Goal: Information Seeking & Learning: Learn about a topic

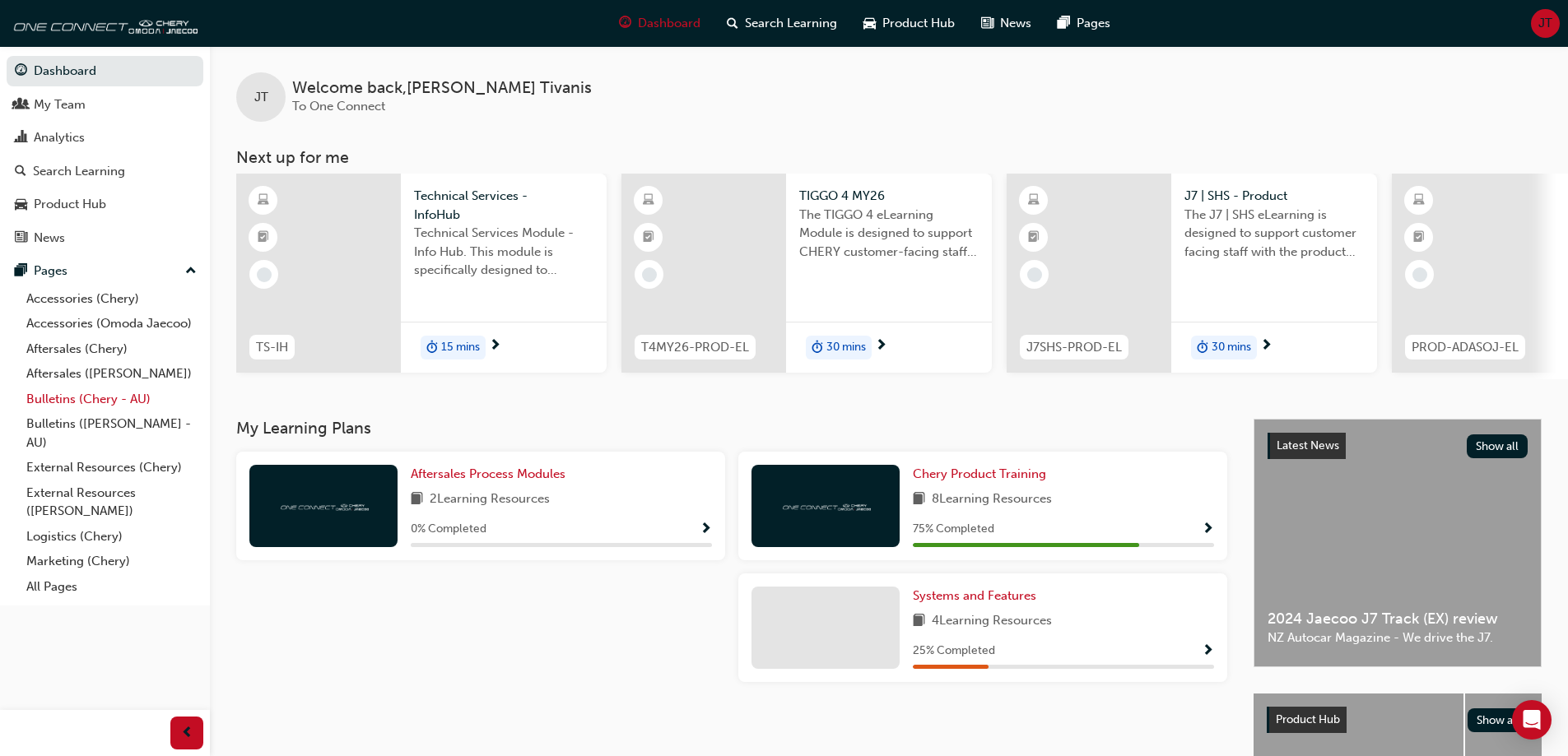
click at [64, 404] on link "Bulletins (Chery - AU)" at bounding box center [111, 399] width 184 height 26
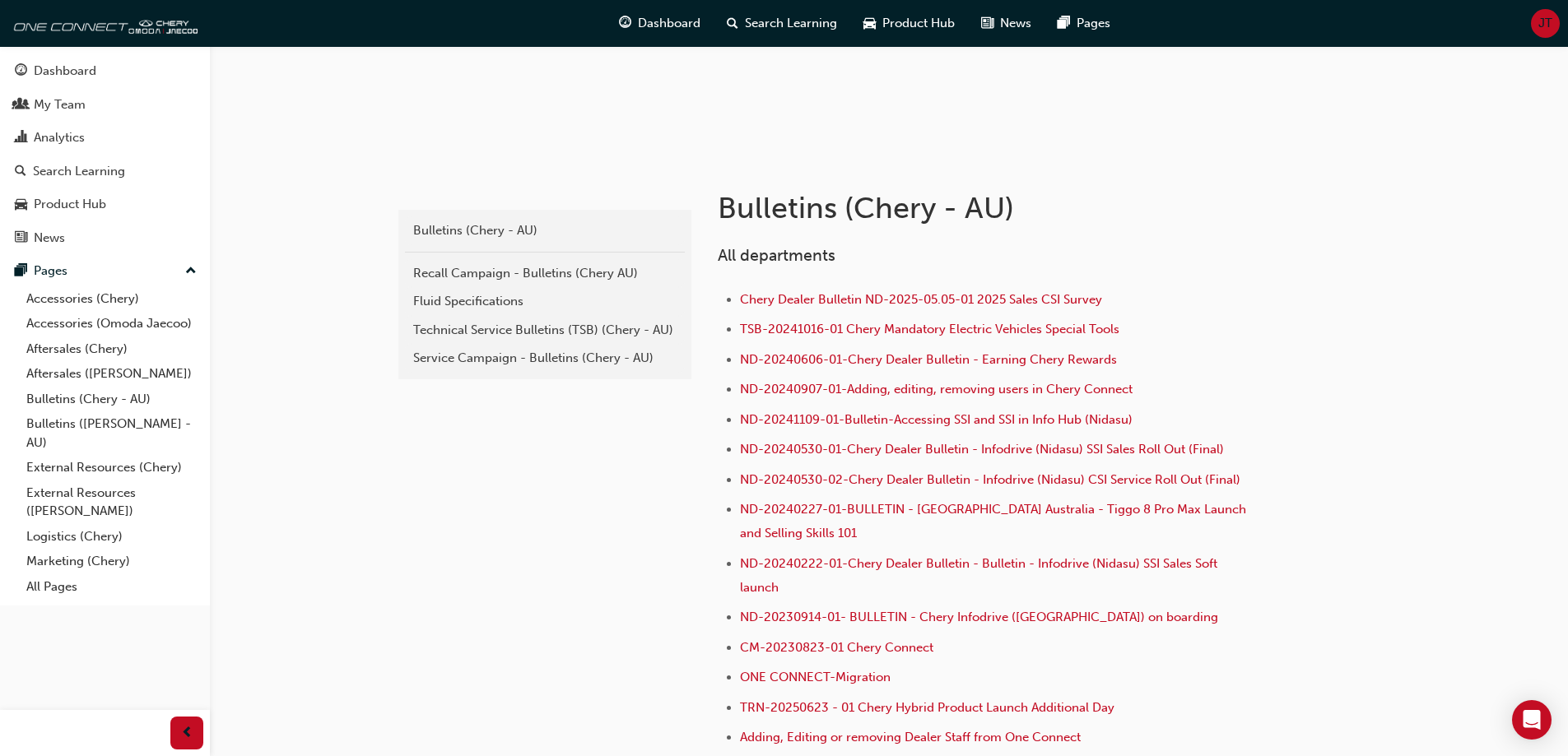
scroll to position [247, 0]
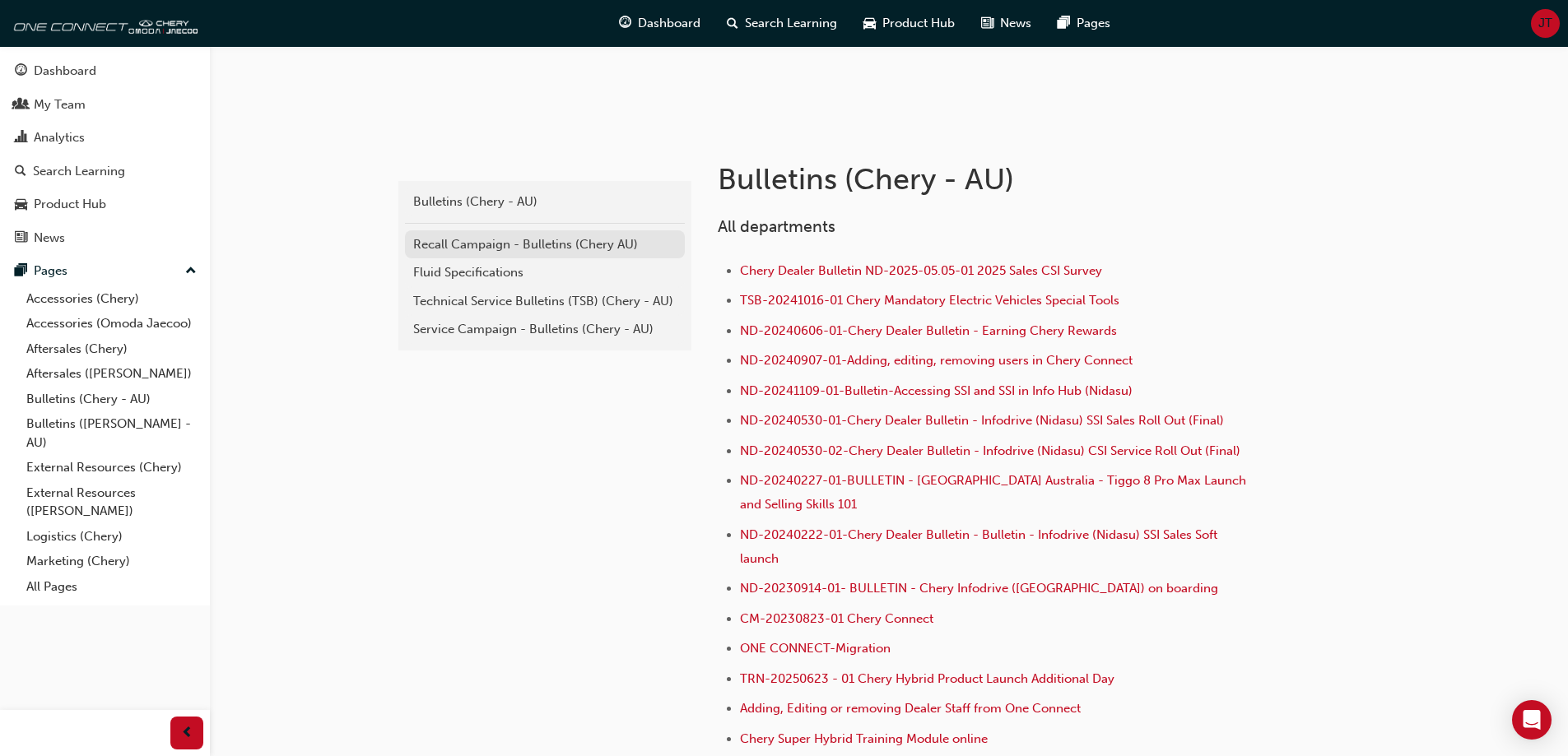
click at [507, 249] on div "Recall Campaign - Bulletins (Chery AU)" at bounding box center [545, 244] width 263 height 19
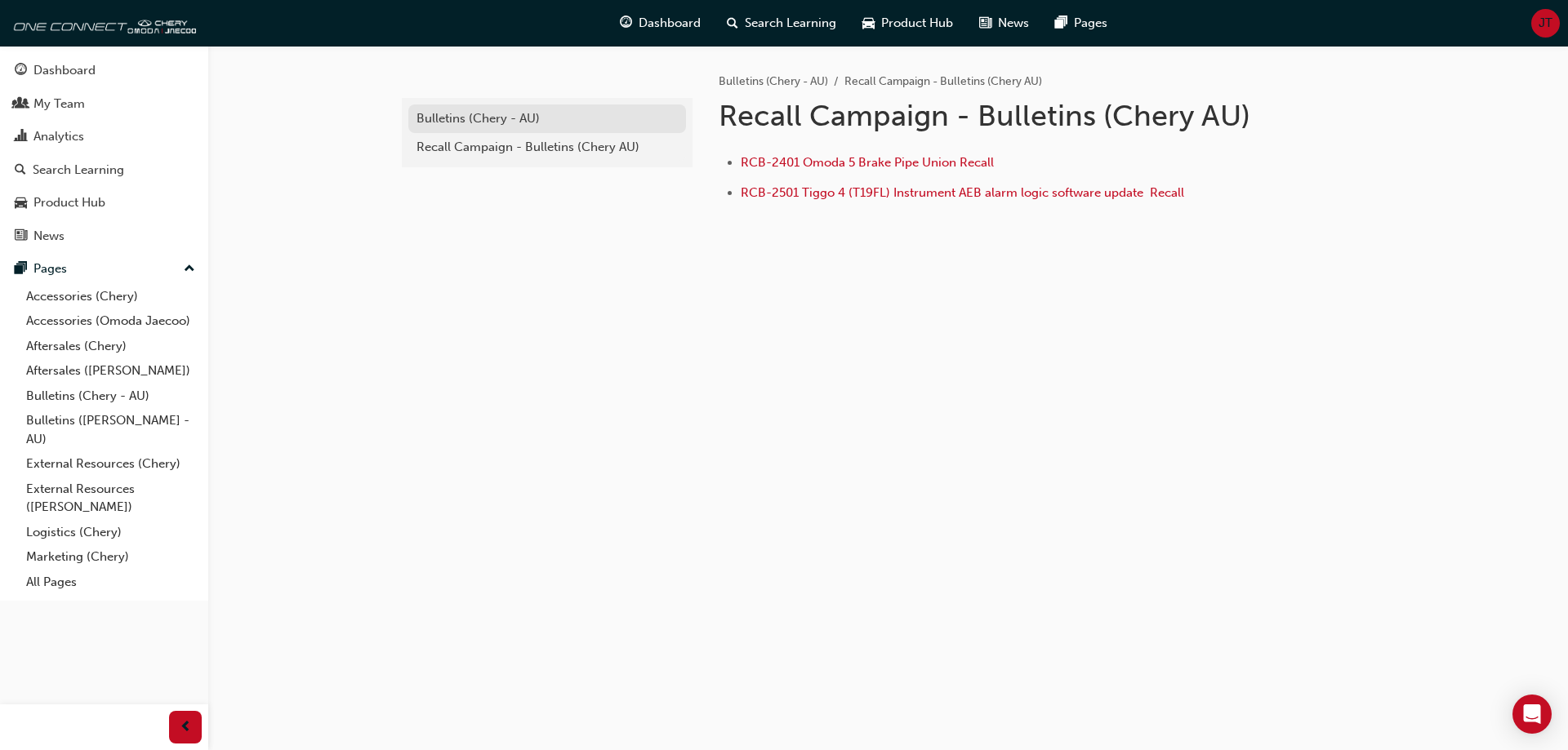
click at [443, 120] on div "Bulletins (Chery - AU)" at bounding box center [547, 118] width 261 height 19
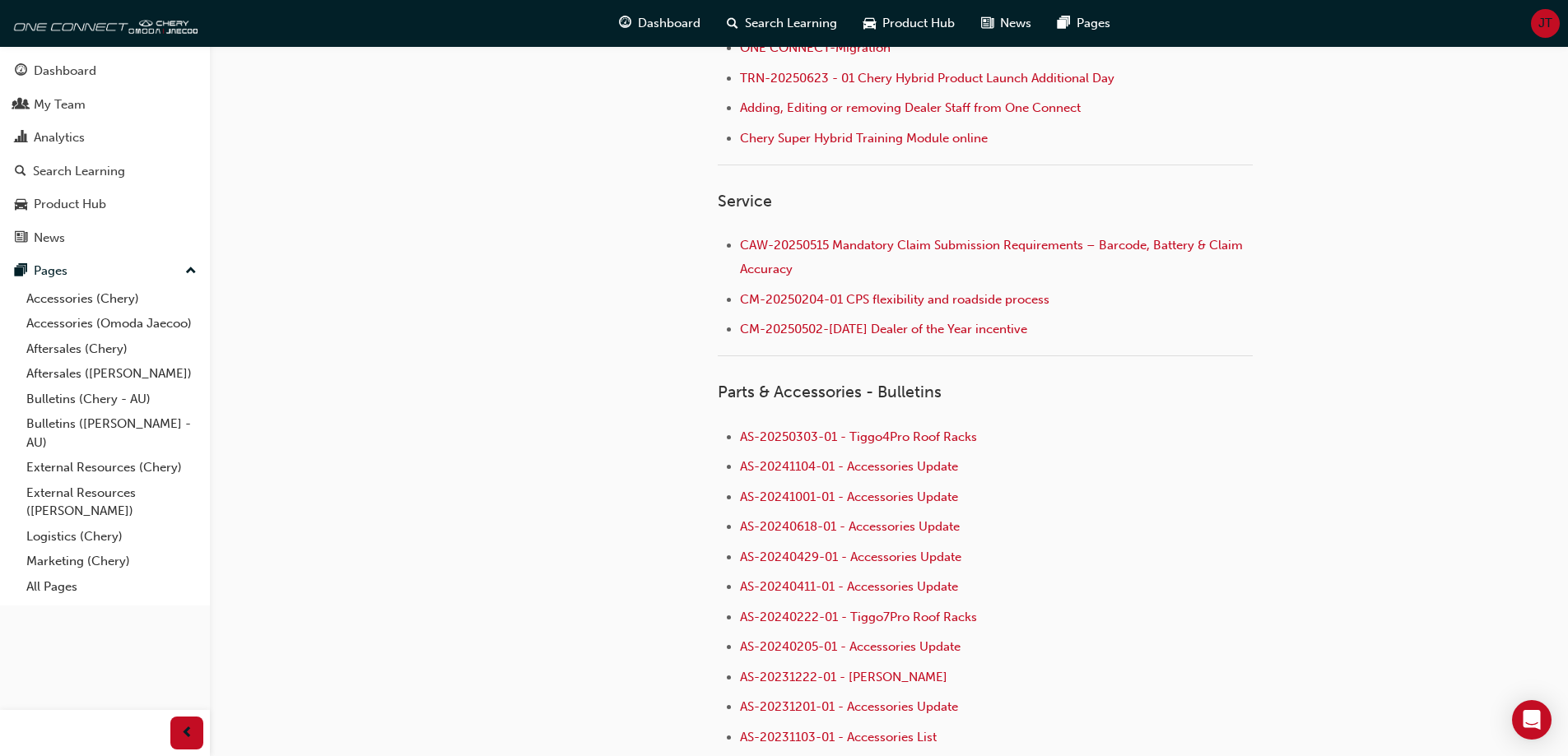
scroll to position [876, 0]
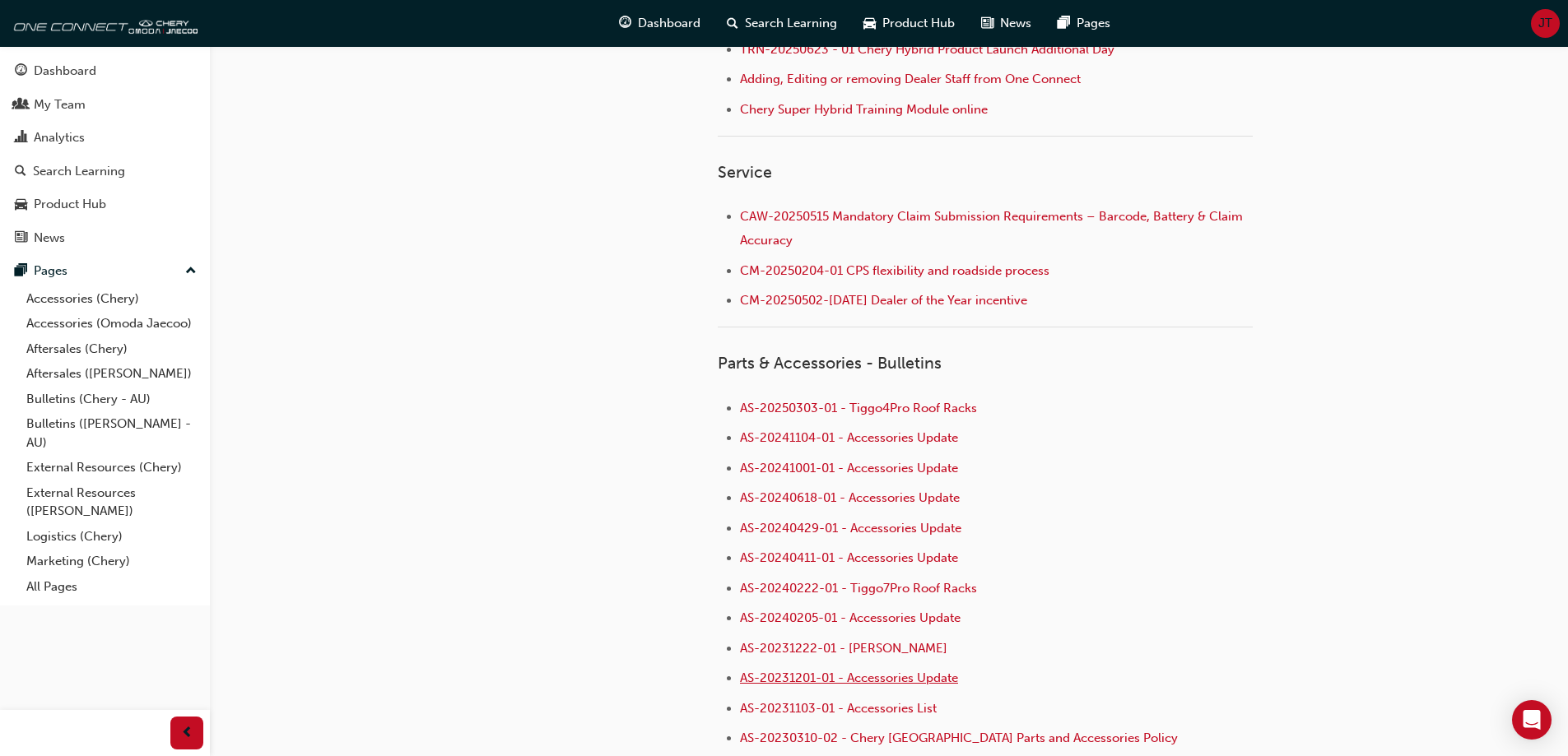
click at [913, 676] on span "AS-20231201-01 - Accessories Update" at bounding box center [849, 678] width 218 height 15
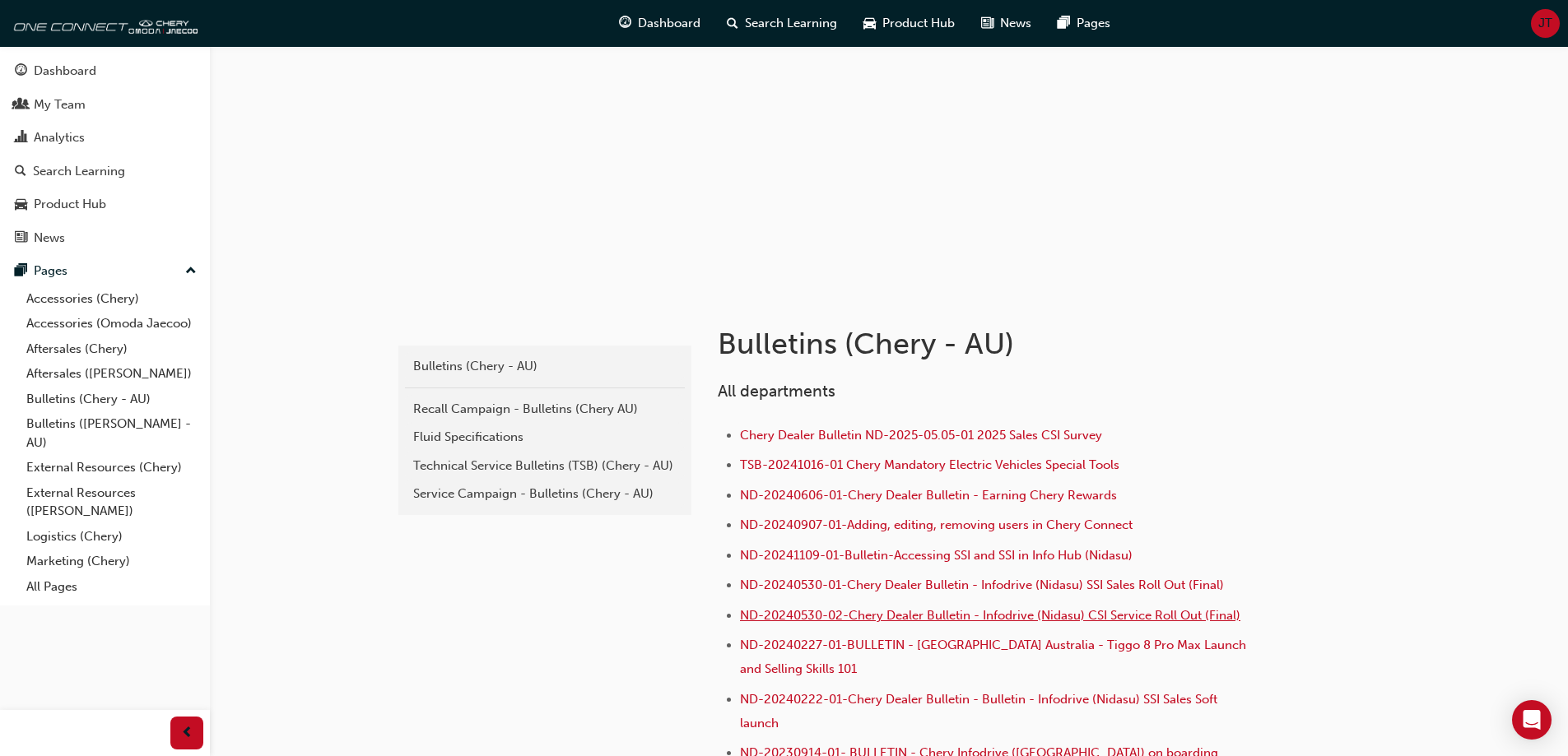
scroll to position [164, 0]
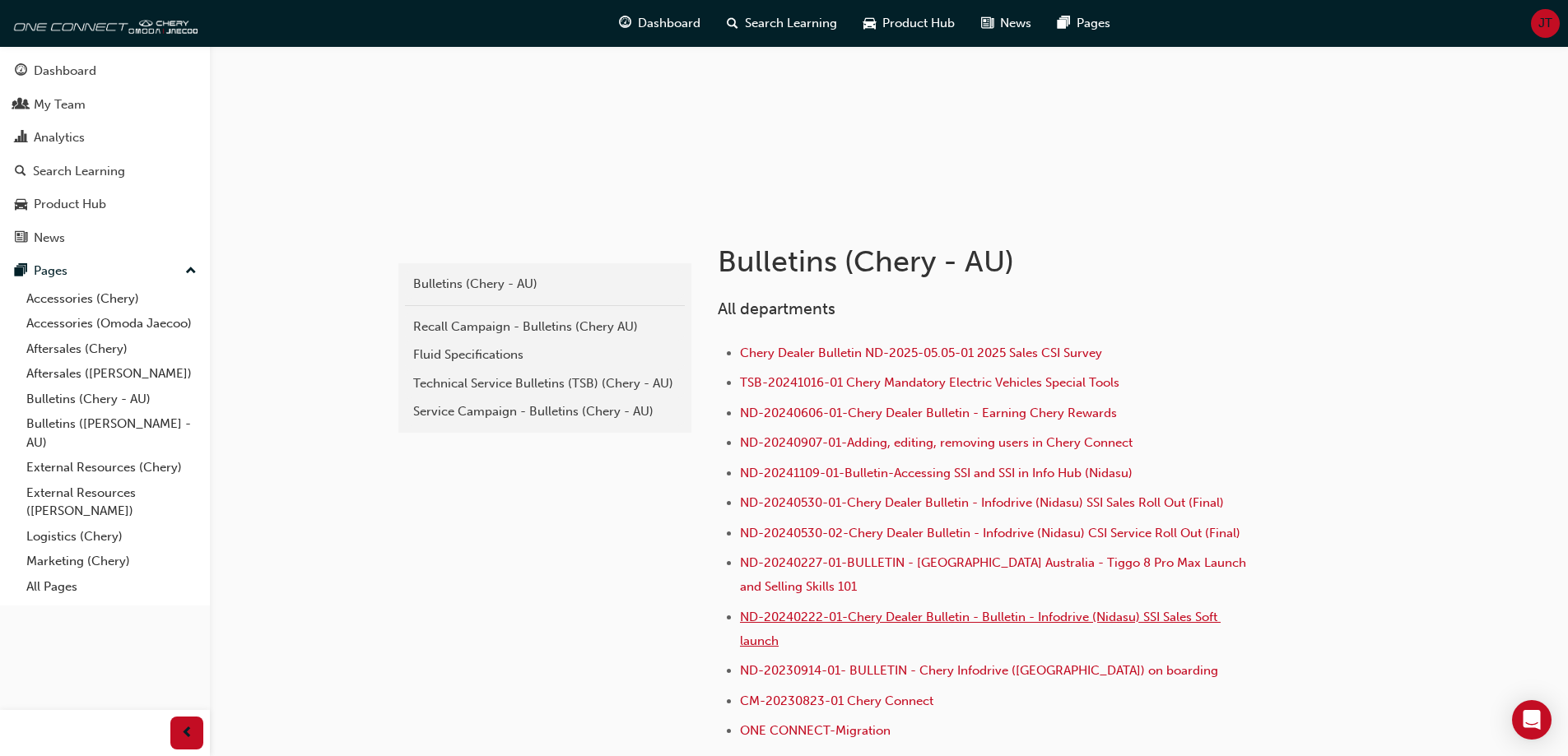
click at [1002, 617] on span "ND-20240222-01-Chery Dealer Bulletin - Bulletin - Infodrive (Nidasu) SSI Sales …" at bounding box center [980, 629] width 481 height 39
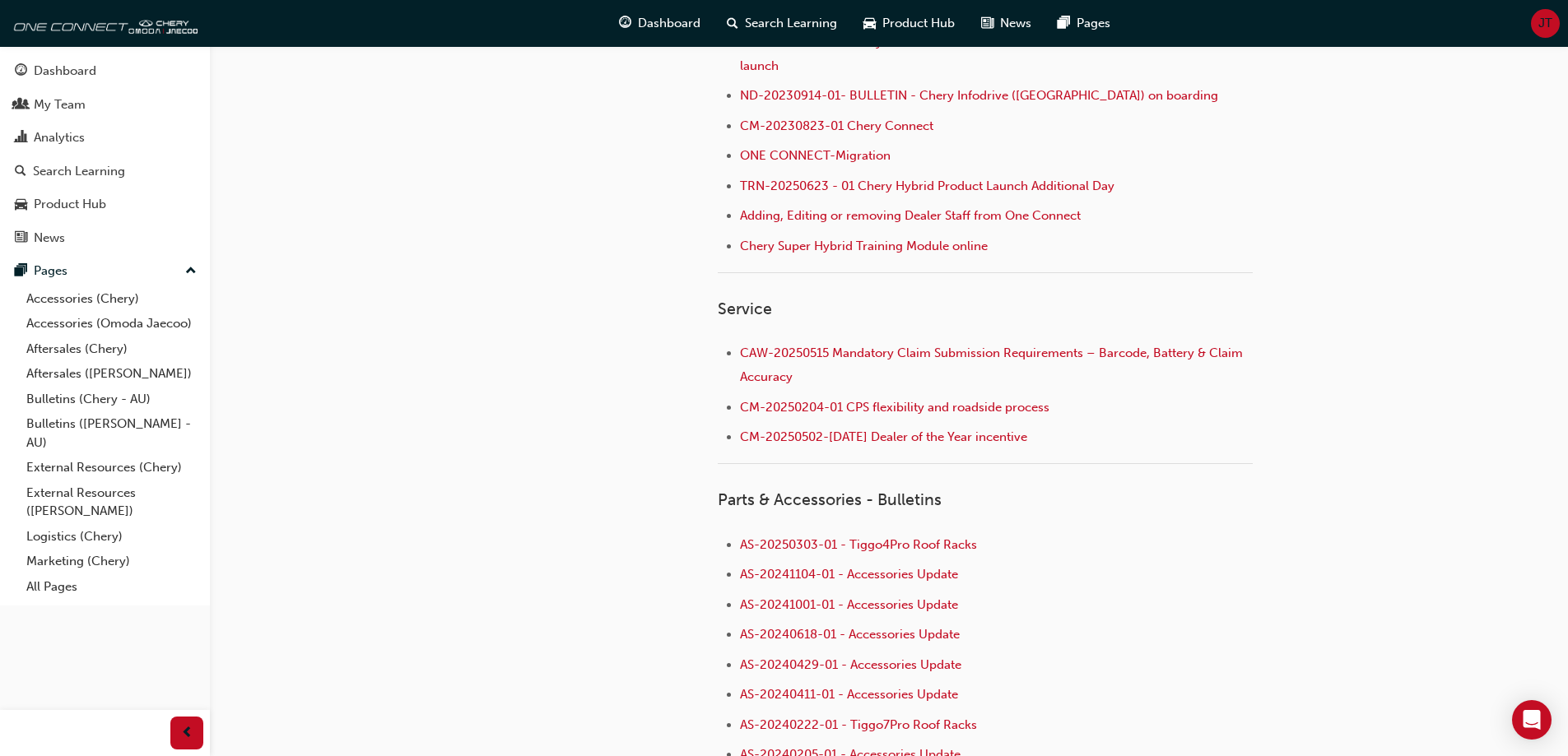
scroll to position [740, 0]
click at [918, 579] on span "AS-20241104-01 - Accessories Update" at bounding box center [849, 573] width 218 height 15
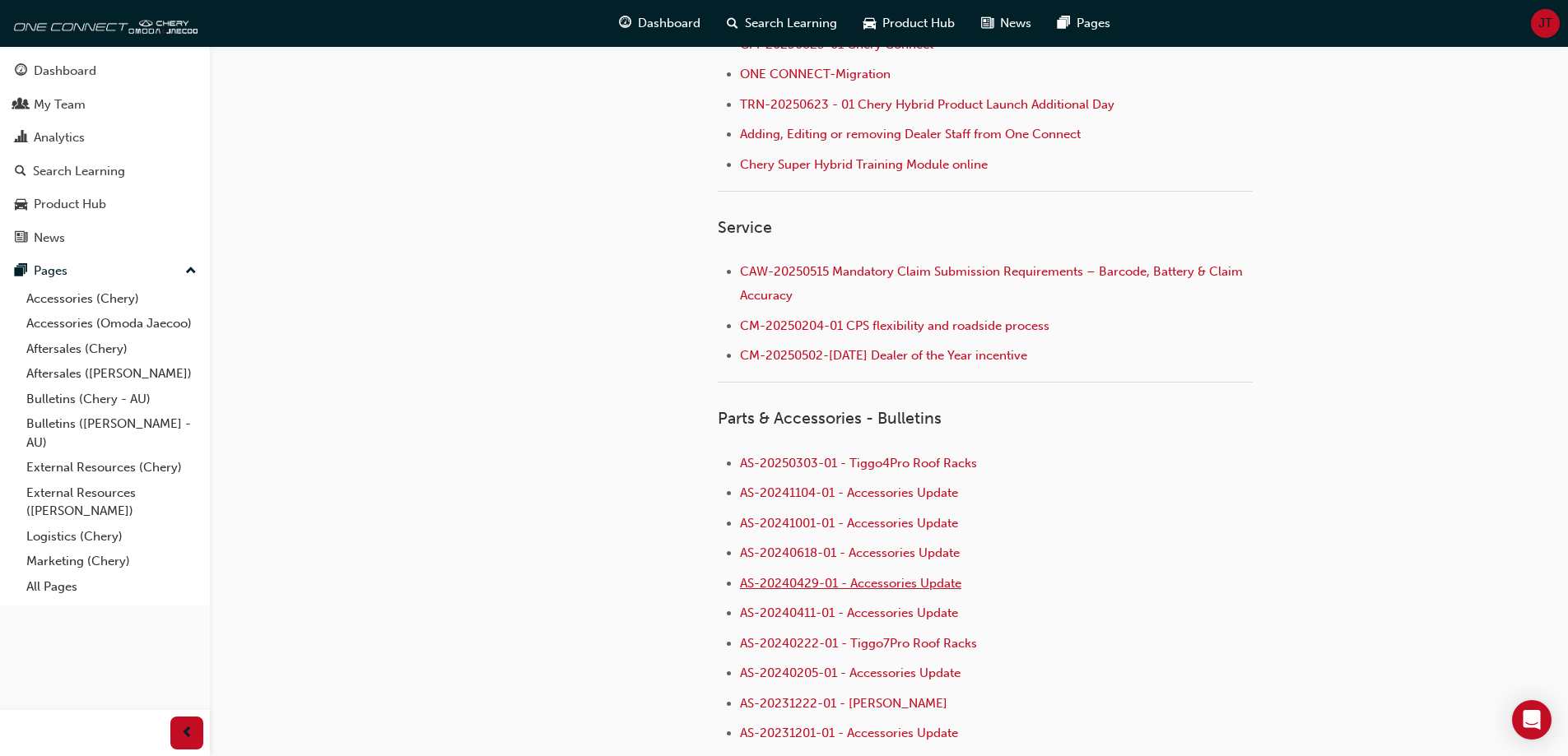
scroll to position [823, 0]
click at [908, 524] on span "AS-20241001-01 - Accessories Update" at bounding box center [849, 521] width 218 height 15
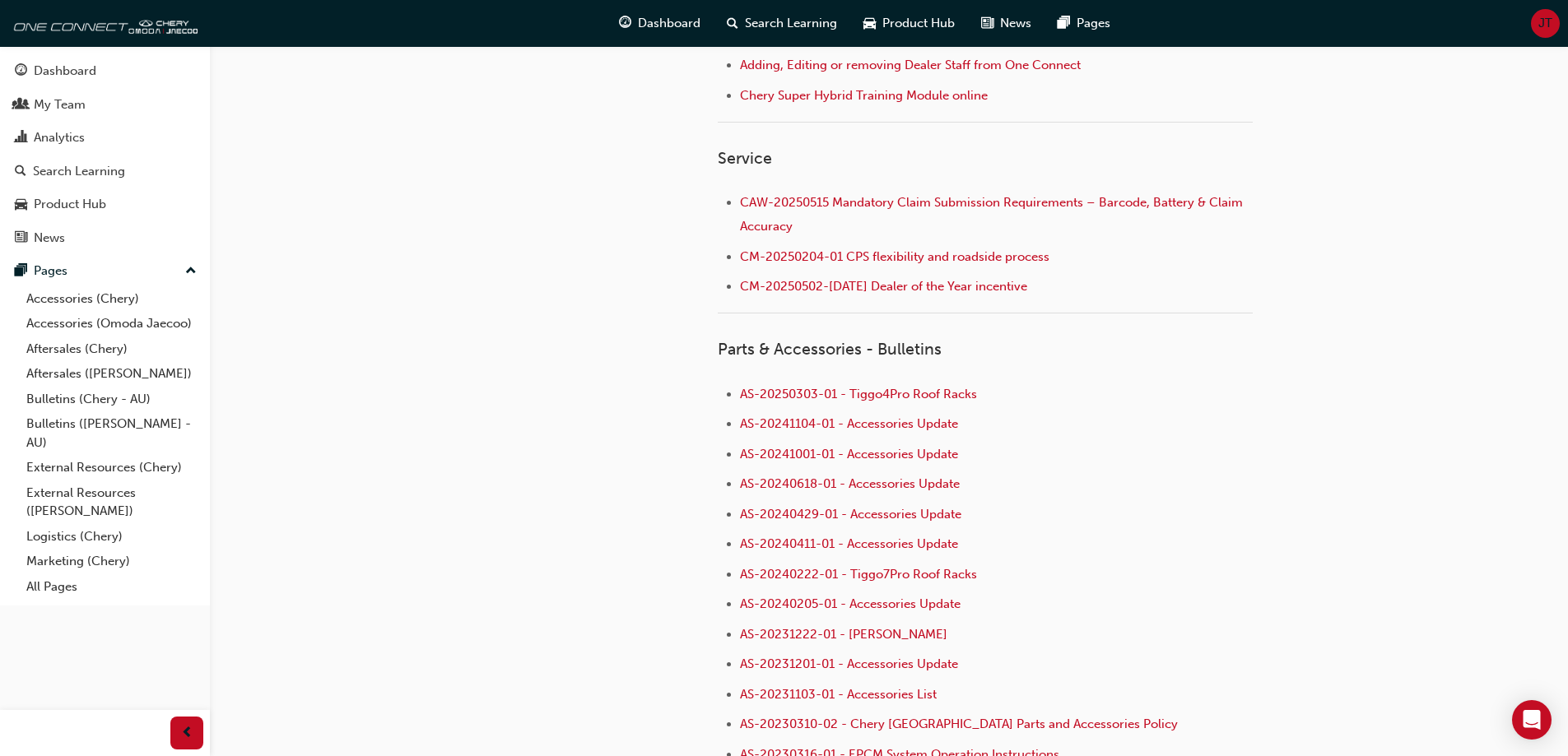
scroll to position [905, 0]
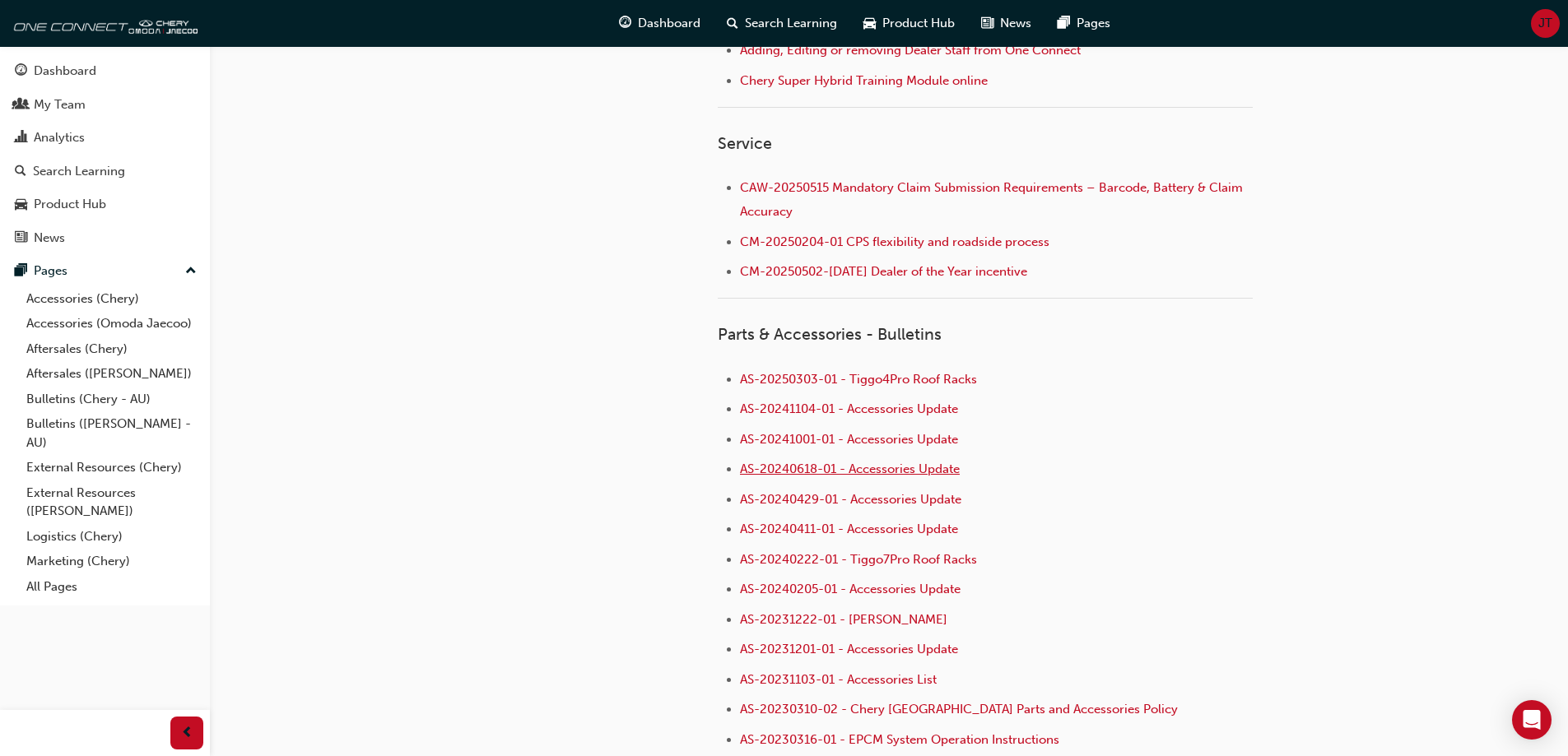
click at [853, 465] on span "AS-20240618-01 - Accessories Update" at bounding box center [850, 469] width 220 height 15
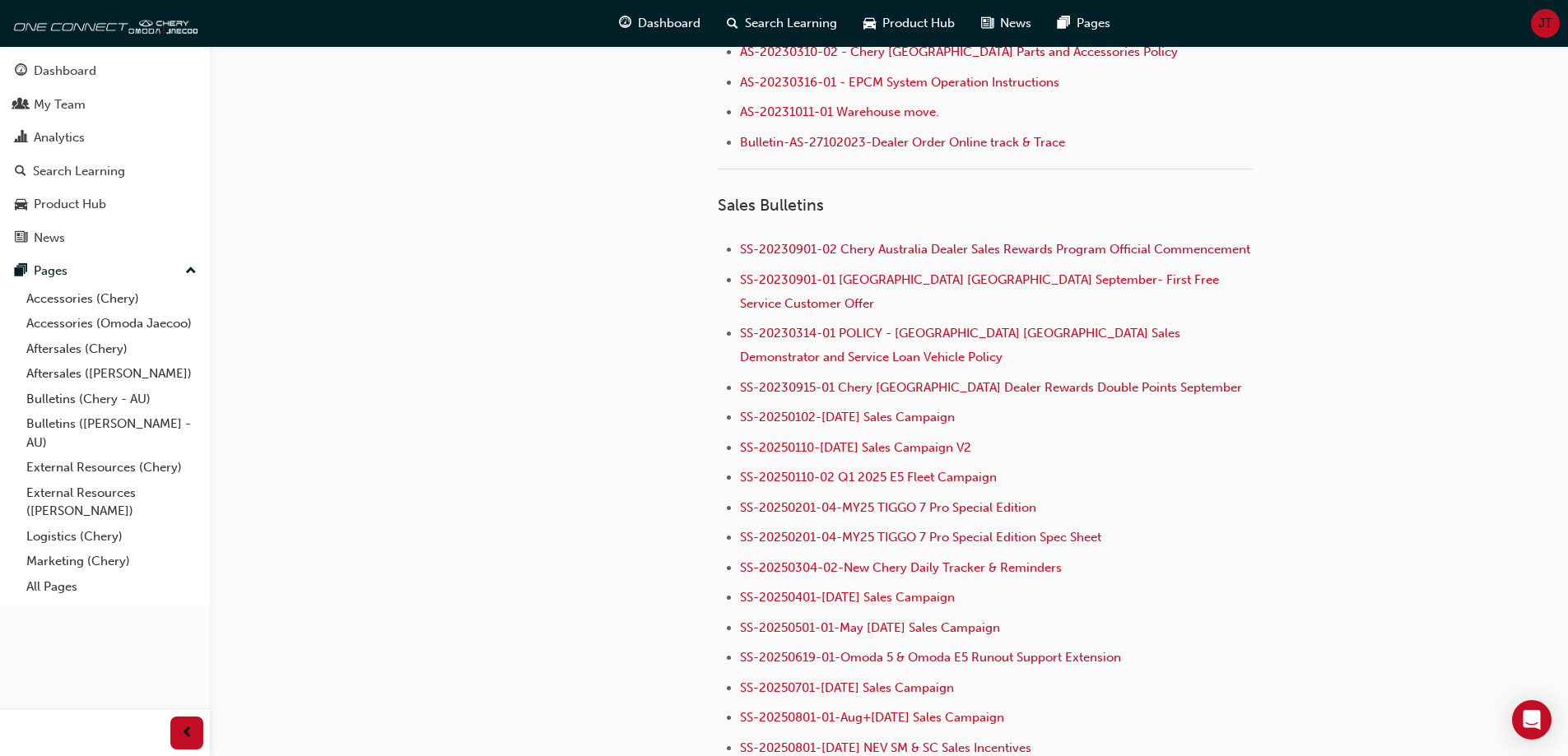
scroll to position [1564, 0]
click at [894, 499] on span "SS-20250201-04-MY25 TIGGO 7 Pro Special Edition" at bounding box center [888, 506] width 296 height 15
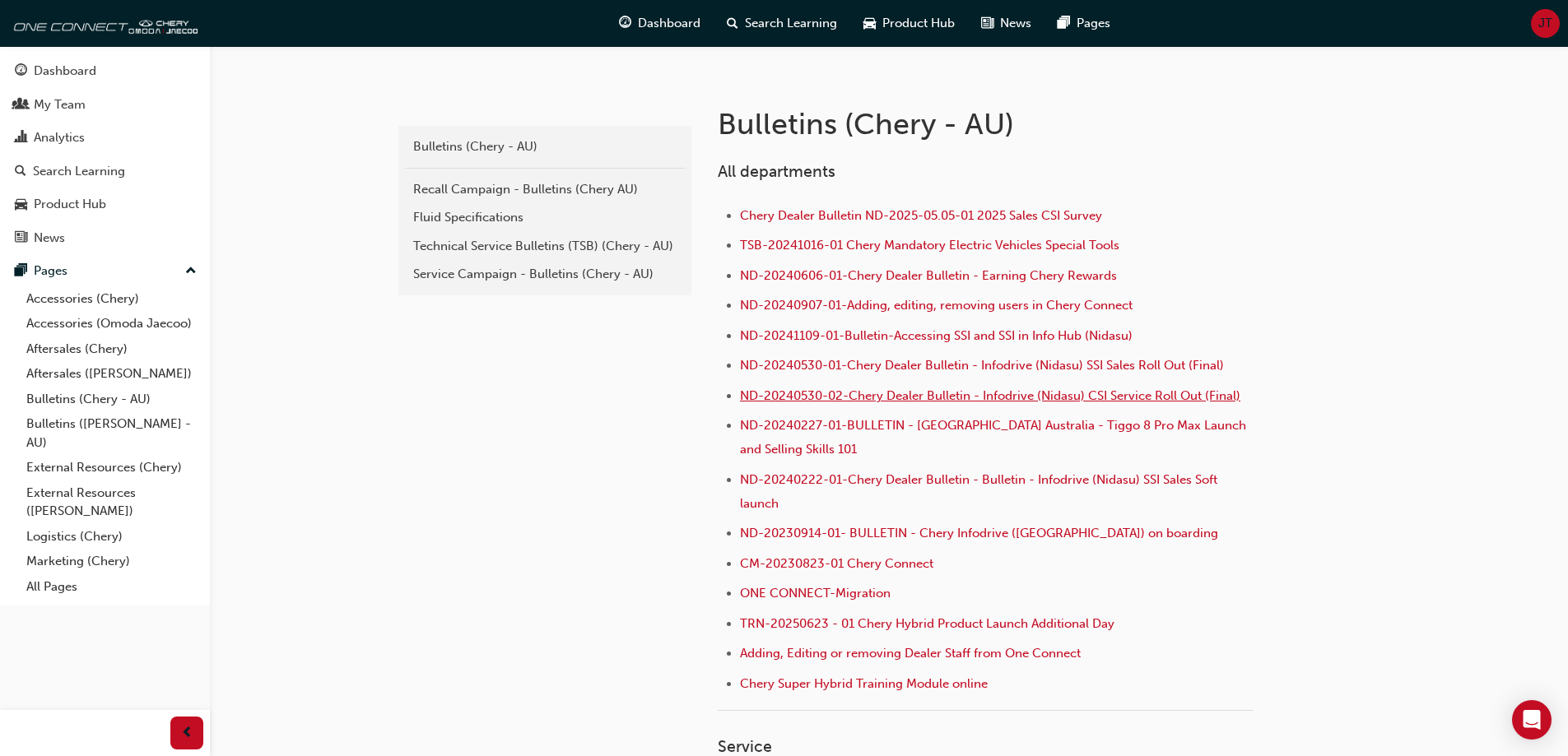
scroll to position [164, 0]
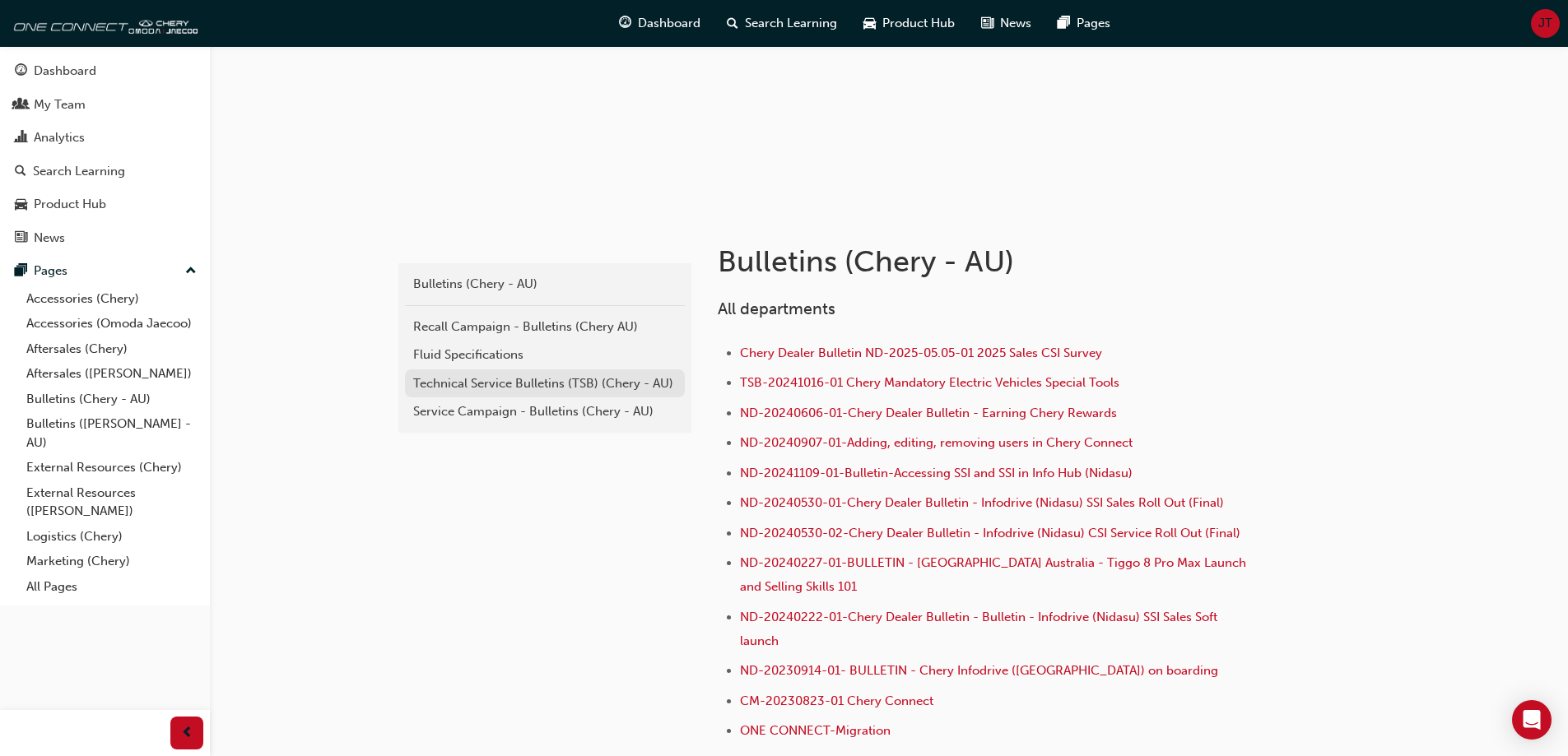
click at [508, 386] on div "Technical Service Bulletins (TSB) (Chery - AU)" at bounding box center [545, 383] width 263 height 19
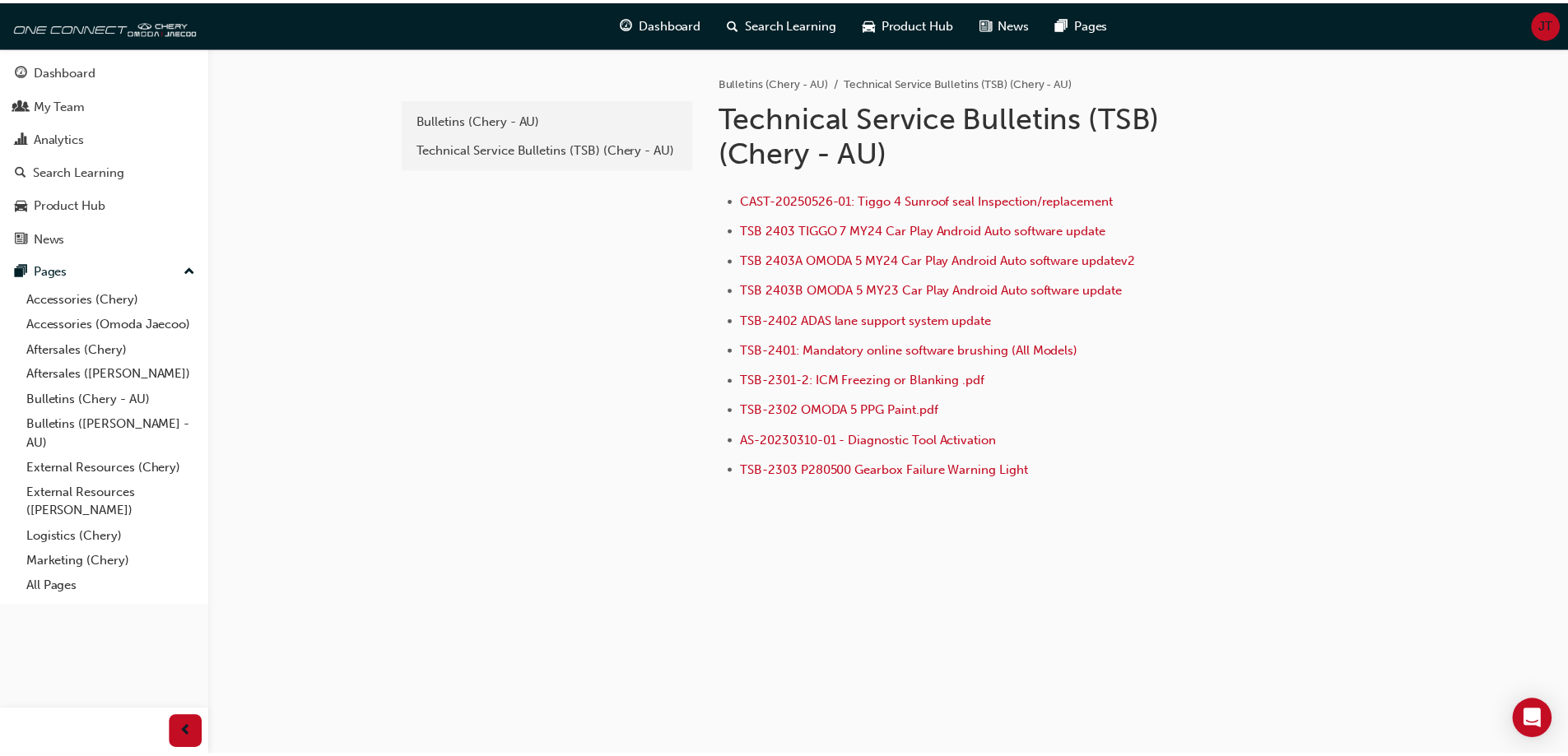
scroll to position [164, 0]
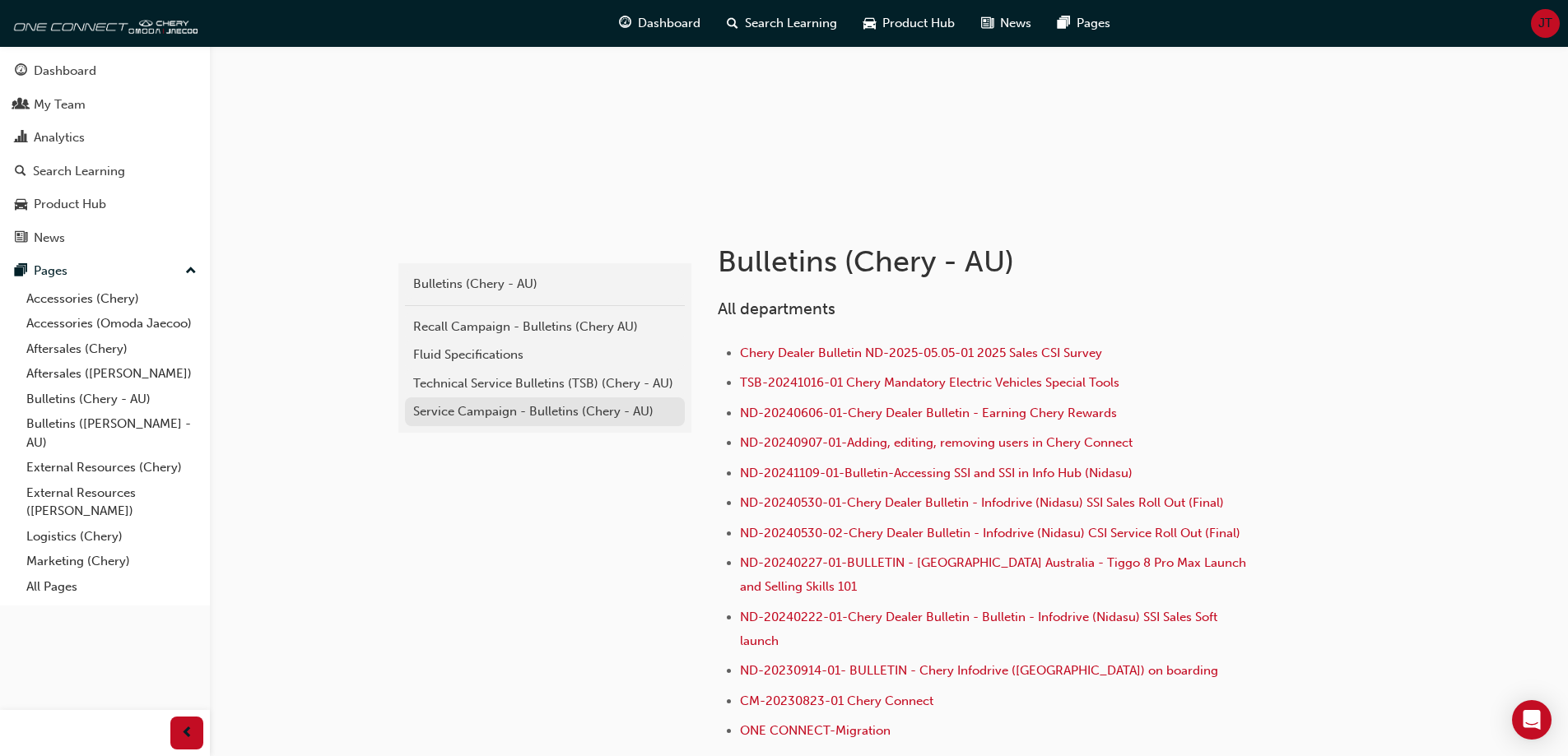
click at [565, 411] on div "Service Campaign - Bulletins (Chery - AU)" at bounding box center [545, 411] width 263 height 19
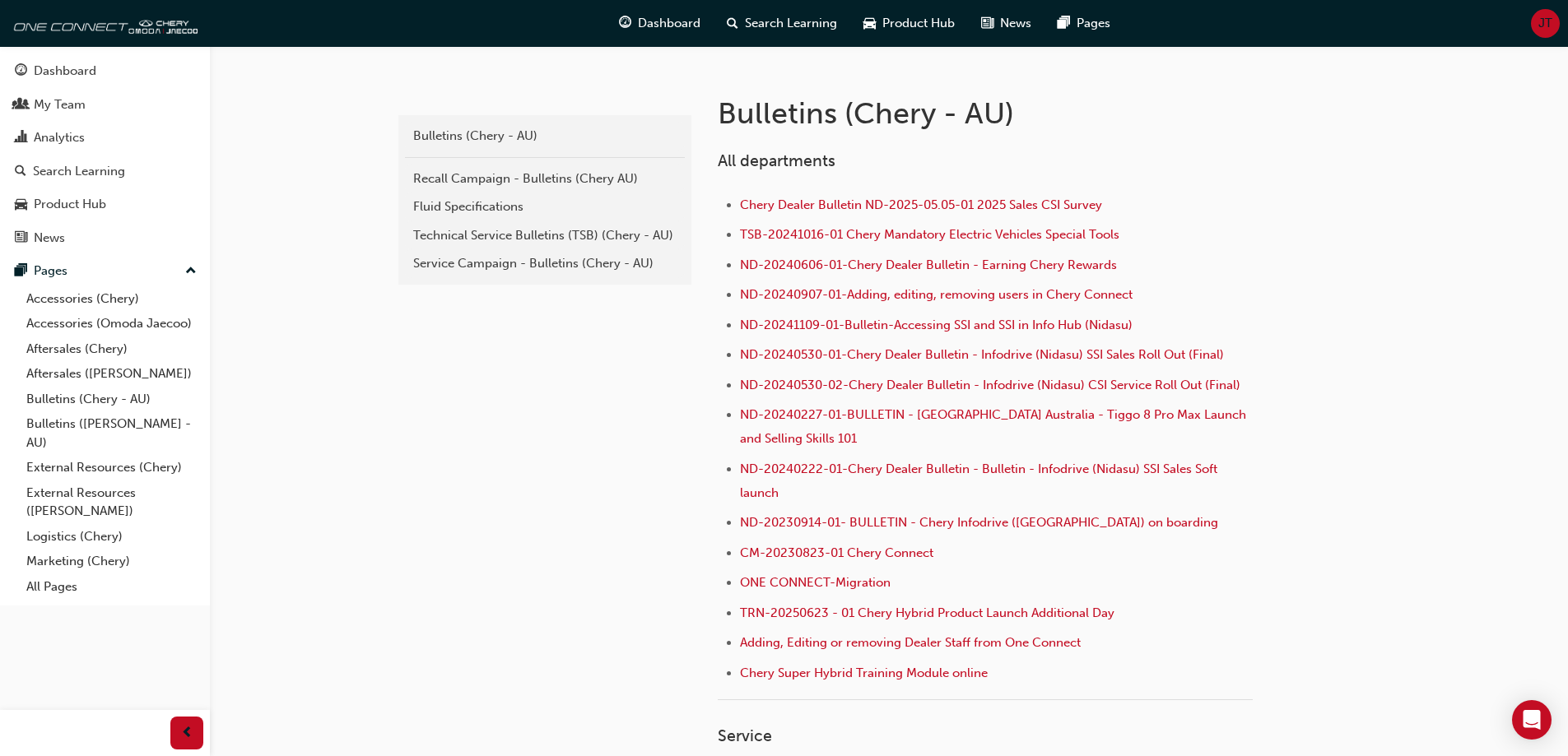
scroll to position [83, 0]
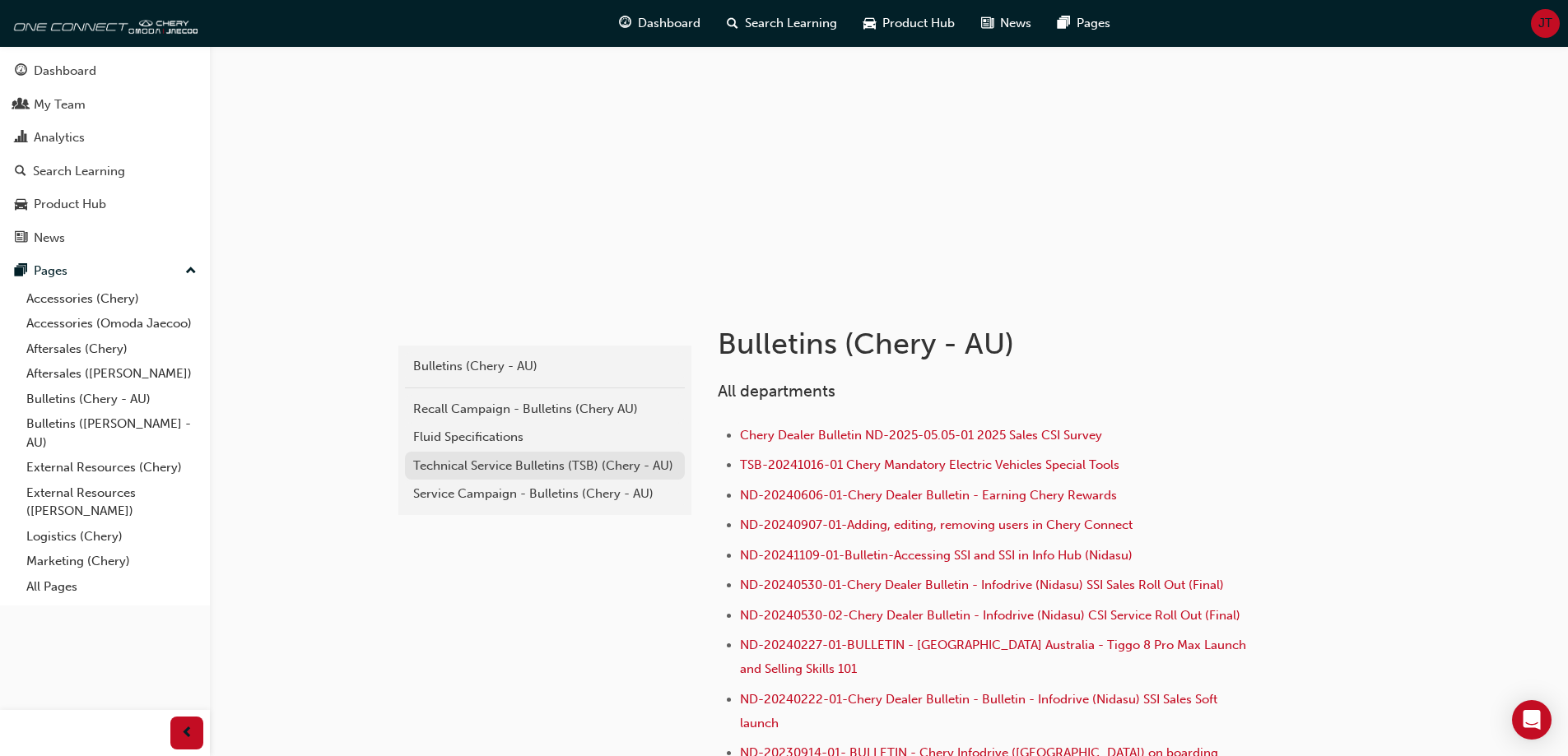
click at [523, 464] on div "Technical Service Bulletins (TSB) (Chery - AU)" at bounding box center [545, 466] width 263 height 19
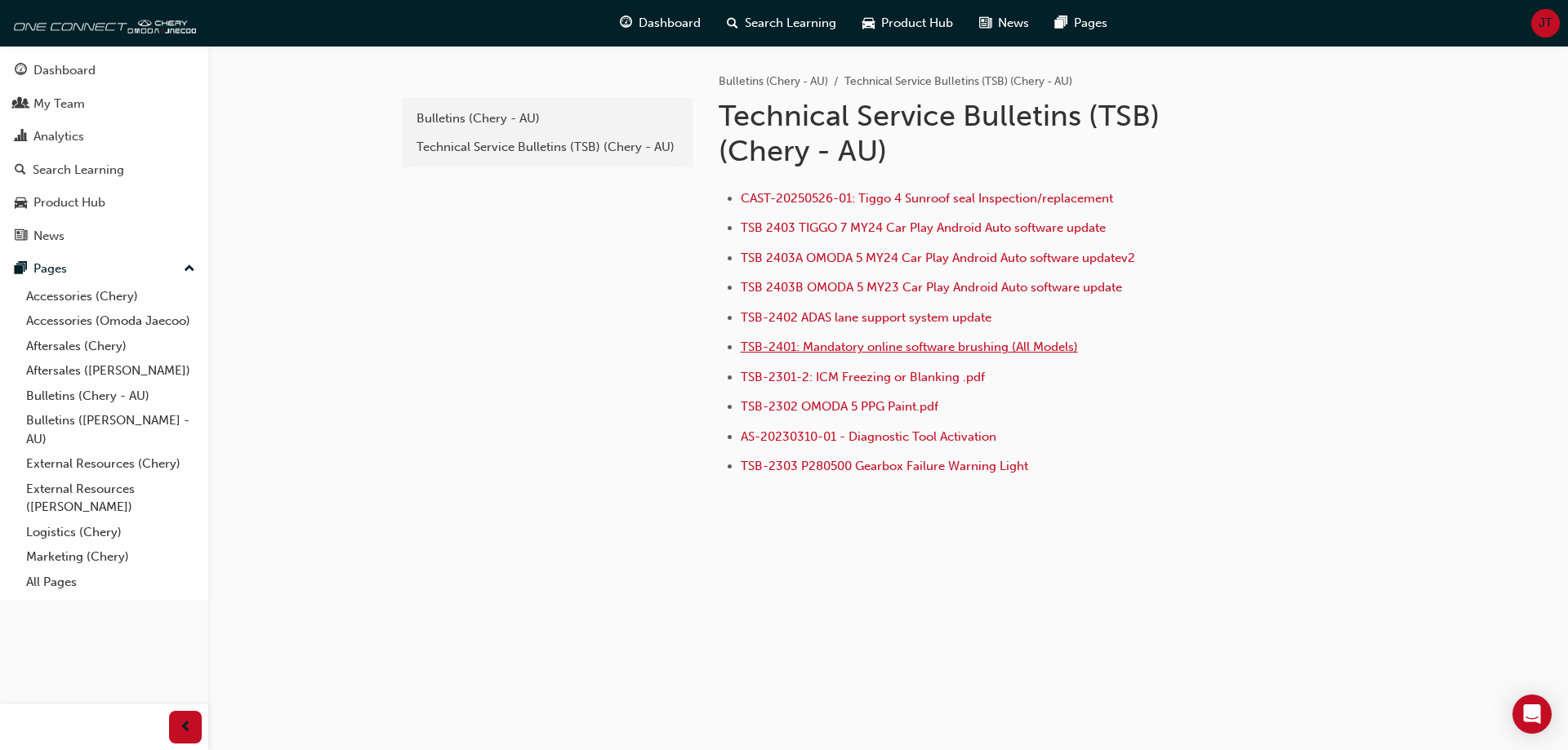
click at [952, 352] on span "TSB-2401: Mandatory online software brushing (All Models)" at bounding box center [909, 346] width 337 height 15
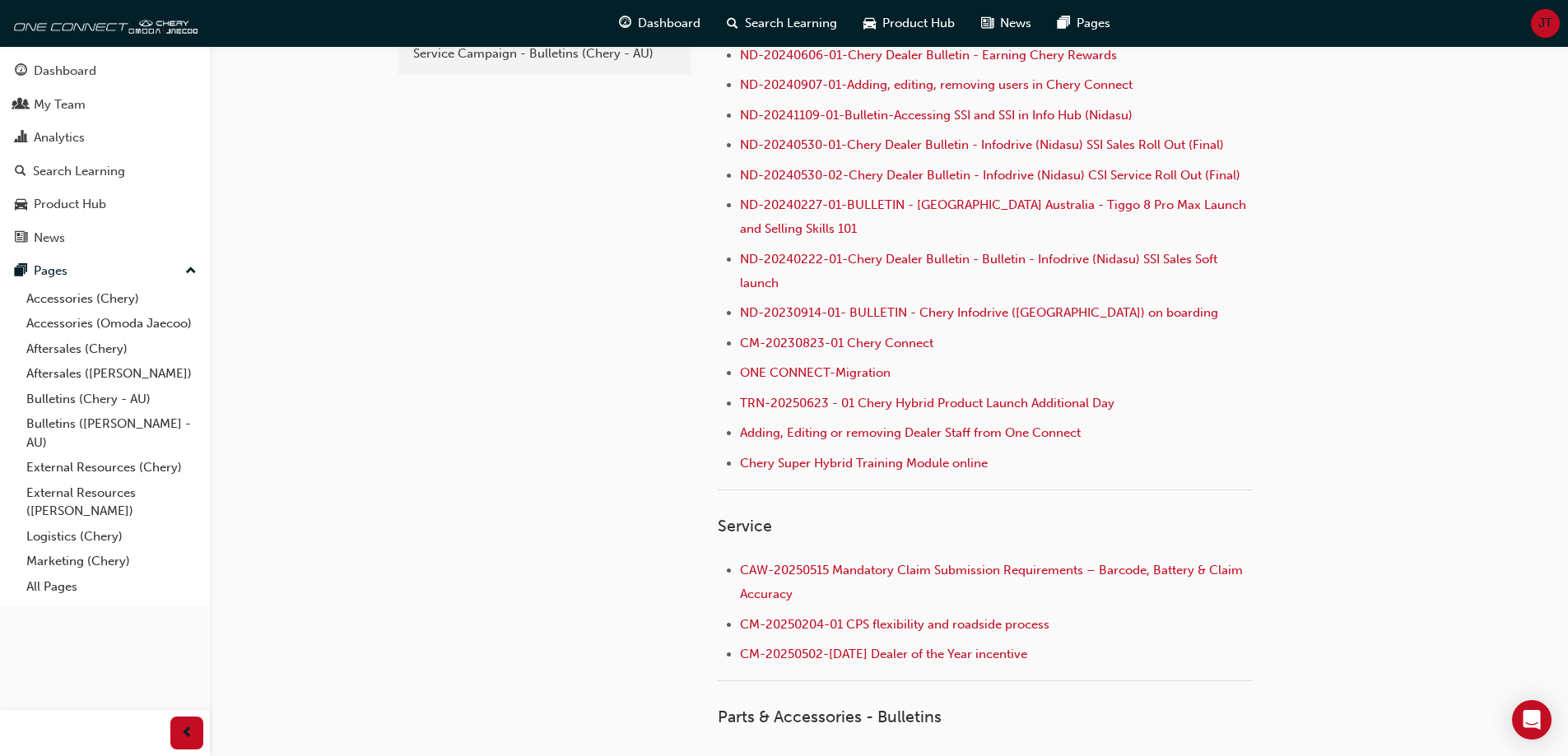
scroll to position [494, 0]
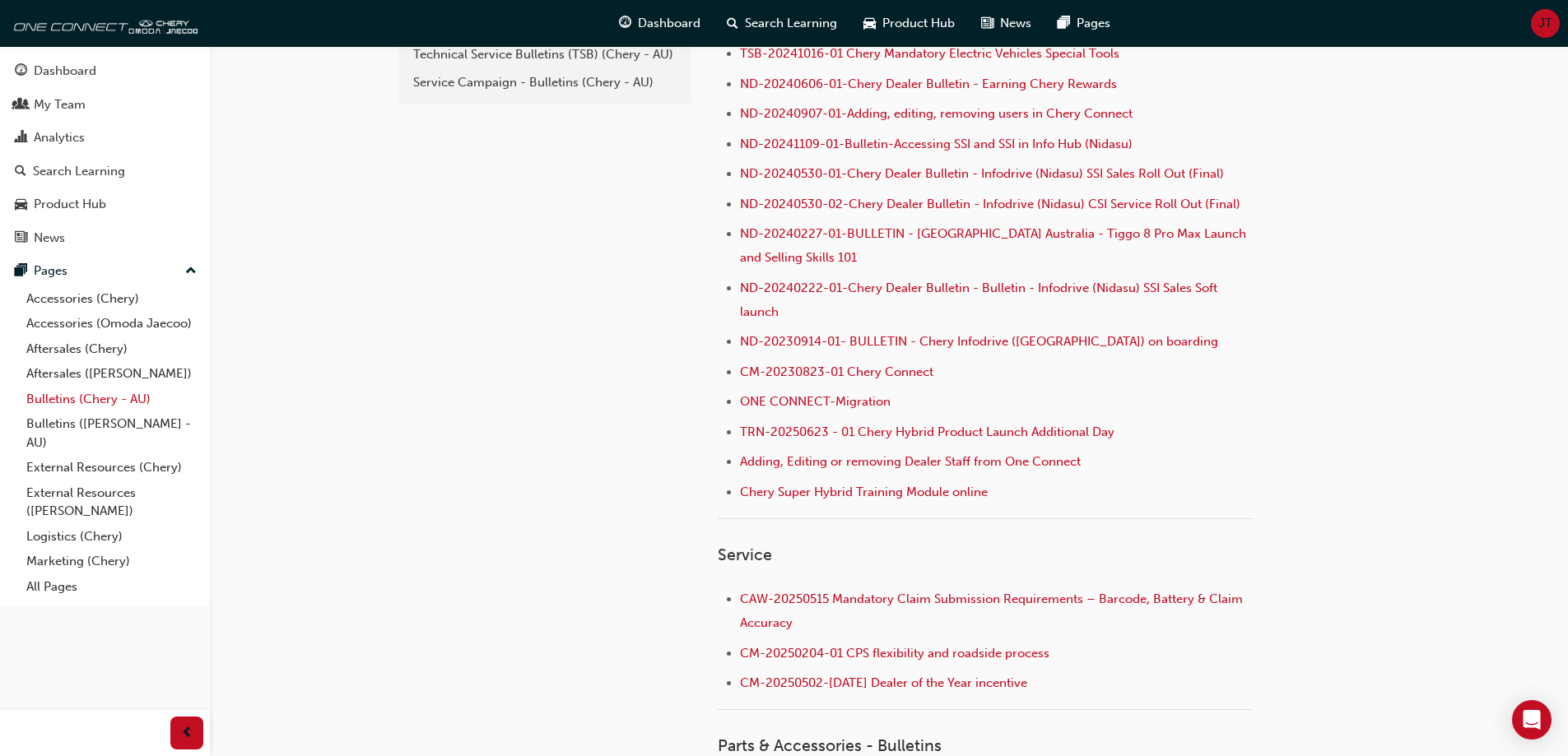
click at [79, 403] on link "Bulletins (Chery - AU)" at bounding box center [111, 399] width 184 height 26
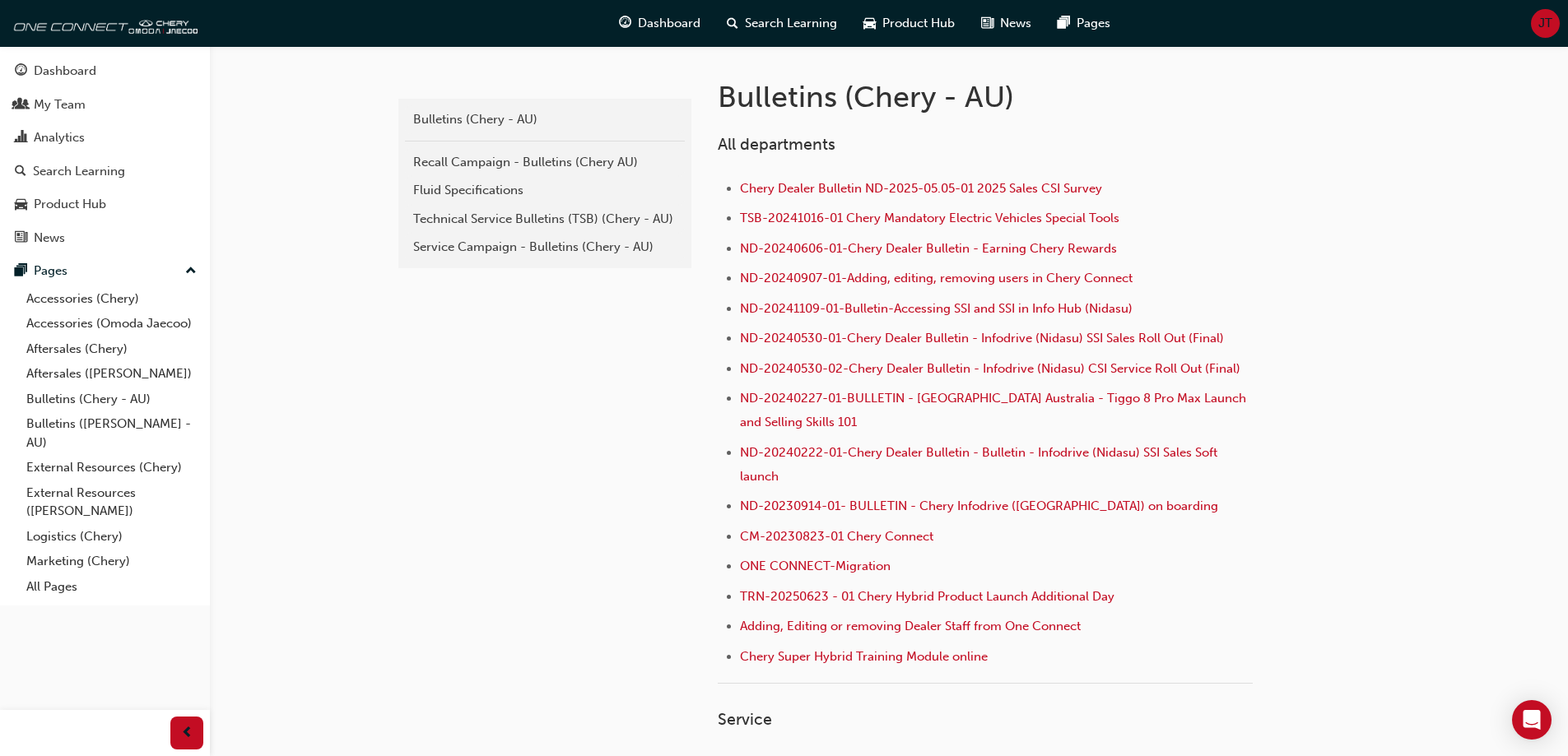
scroll to position [300, 0]
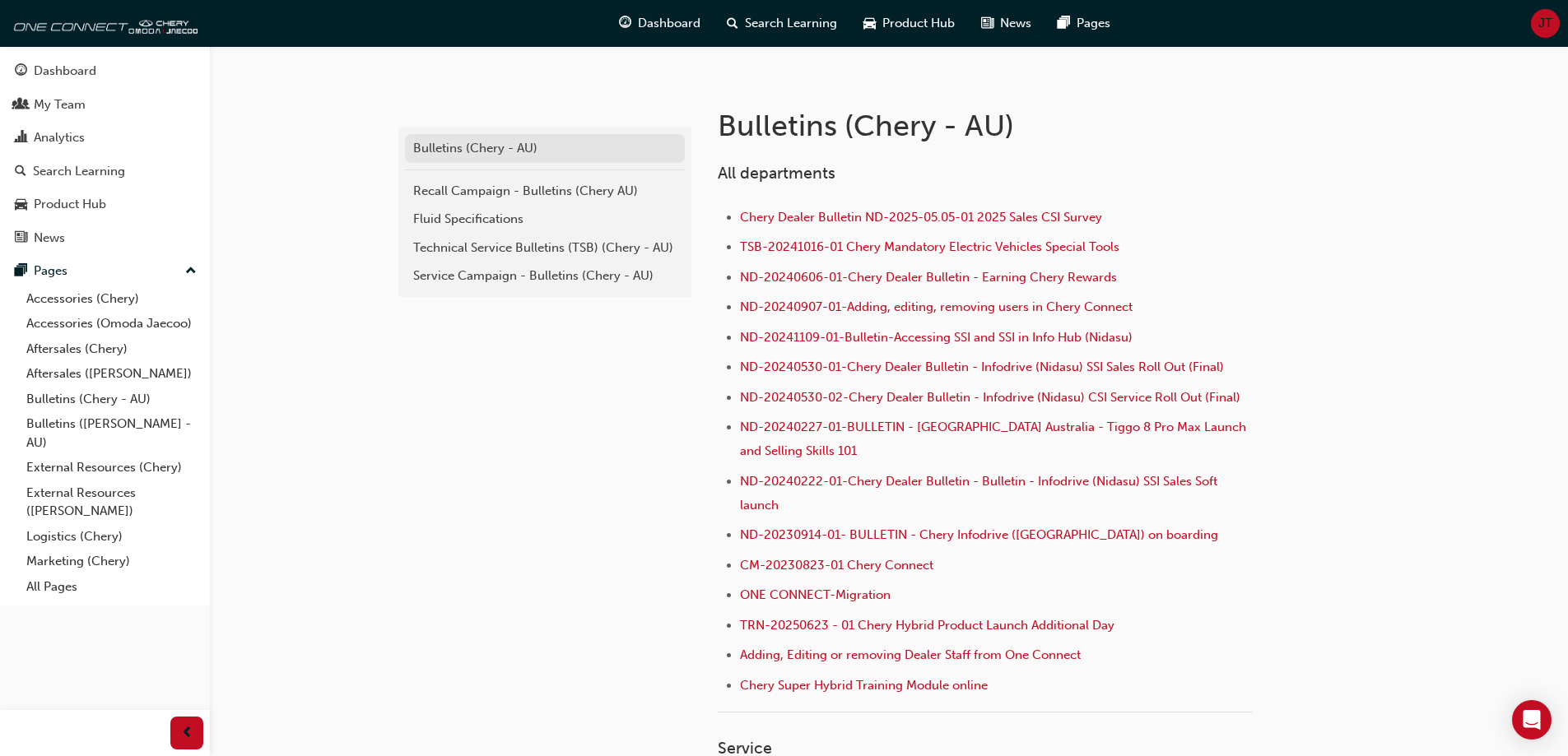
click at [543, 150] on div "Bulletins (Chery - AU)" at bounding box center [545, 148] width 263 height 19
click at [452, 143] on div "Bulletins (Chery - AU)" at bounding box center [545, 148] width 263 height 19
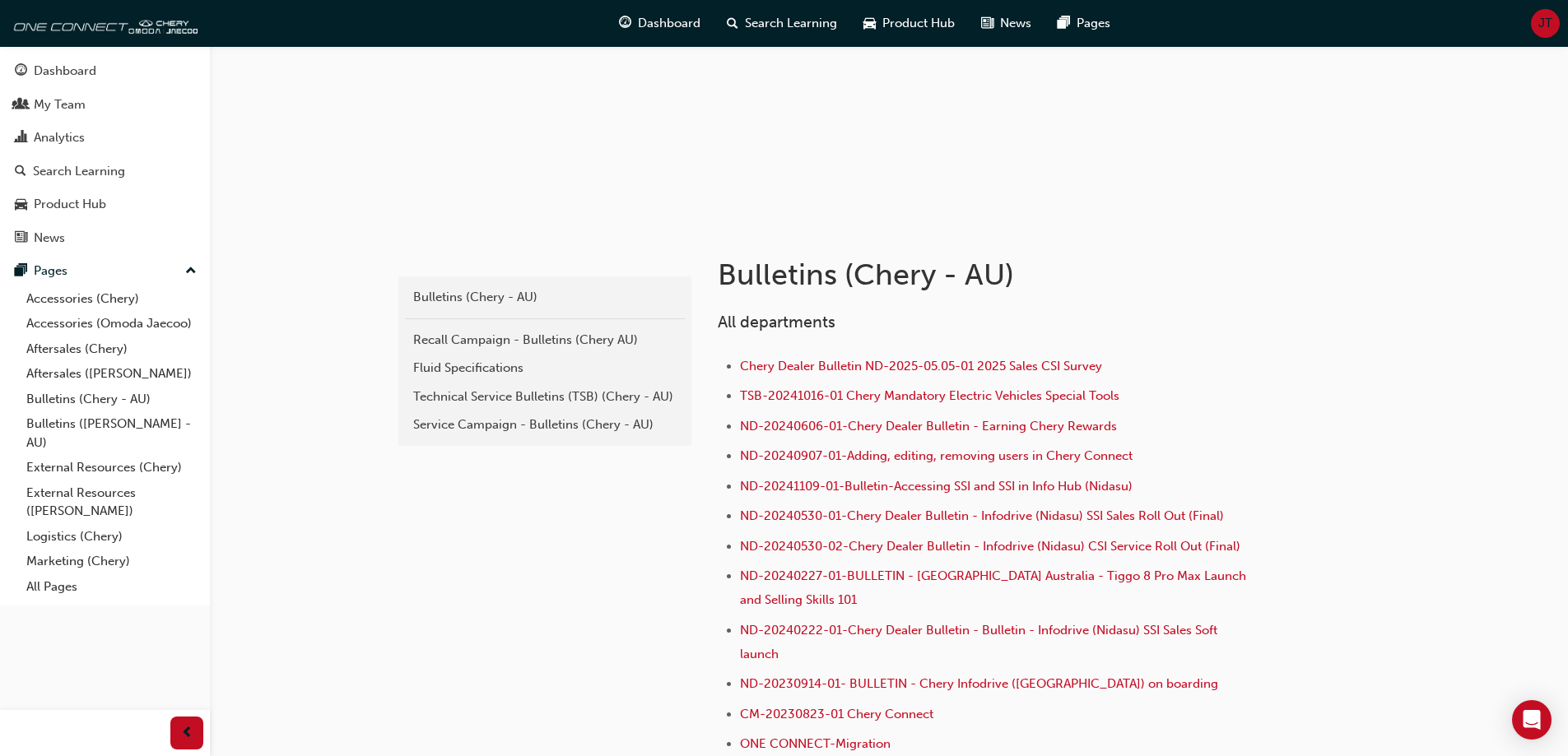
scroll to position [136, 0]
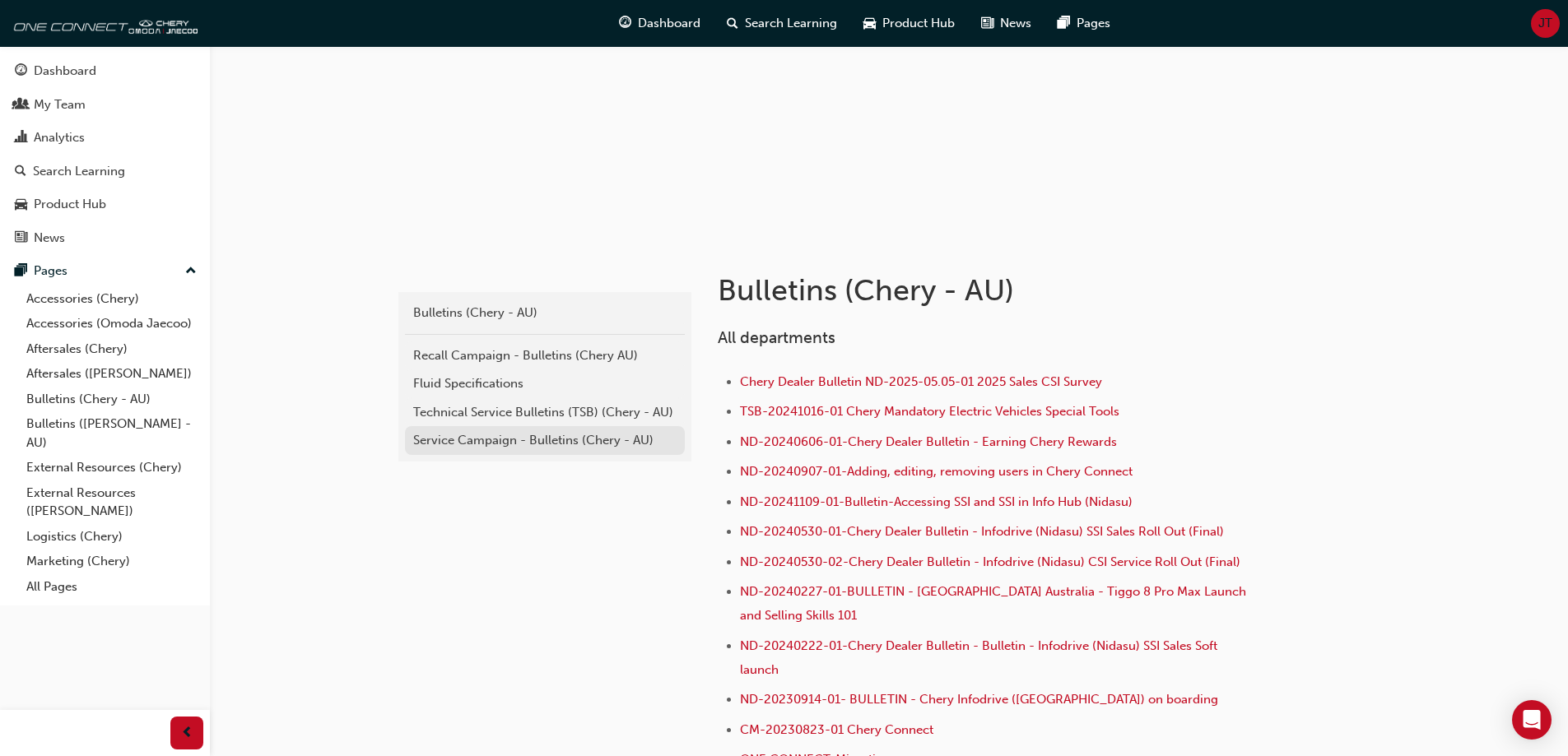
click at [441, 450] on div "Service Campaign - Bulletins (Chery - AU)" at bounding box center [545, 440] width 263 height 19
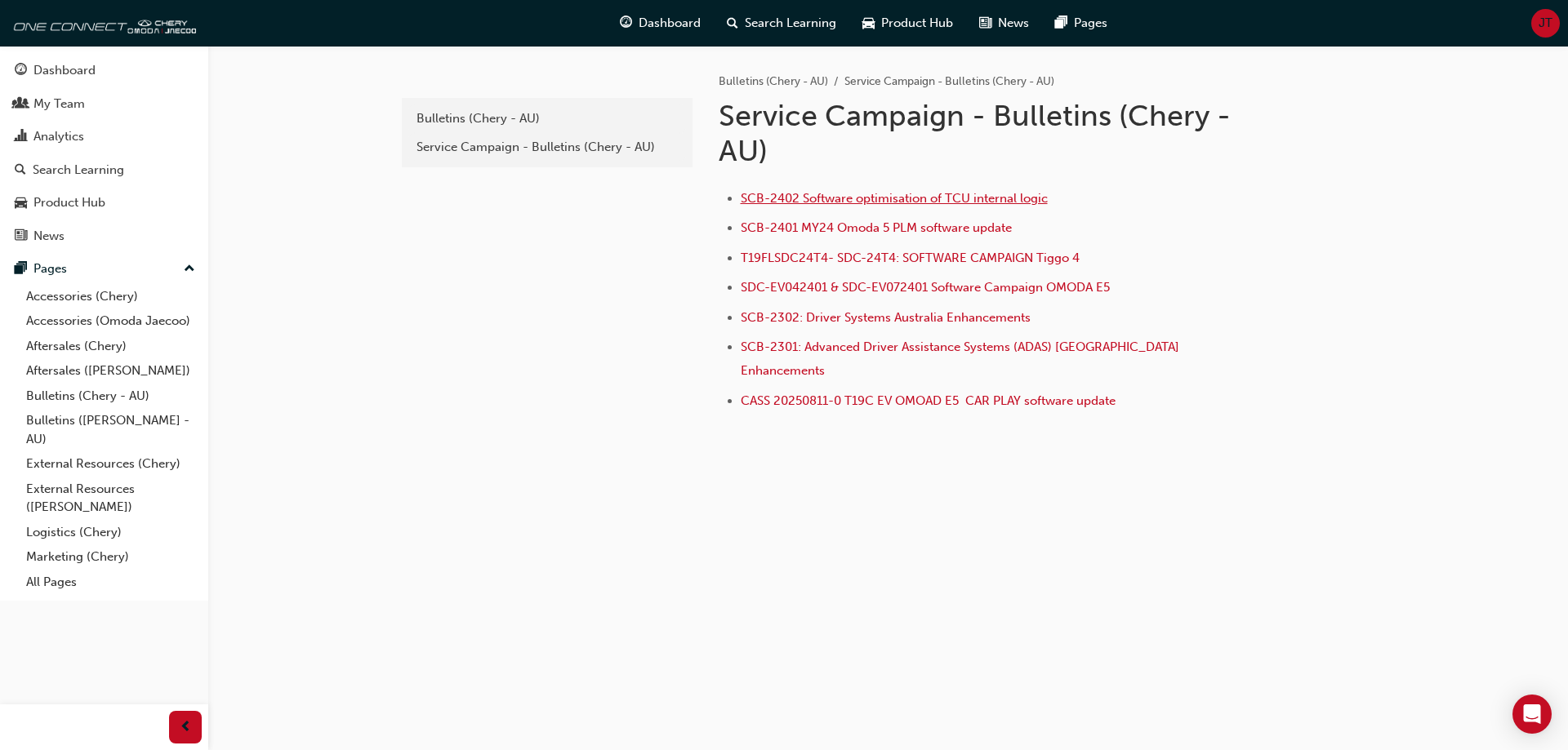
click at [855, 198] on span "SCB-2402 Software optimisation of TCU internal logic" at bounding box center [894, 198] width 307 height 15
